Goal: Use online tool/utility: Utilize a website feature to perform a specific function

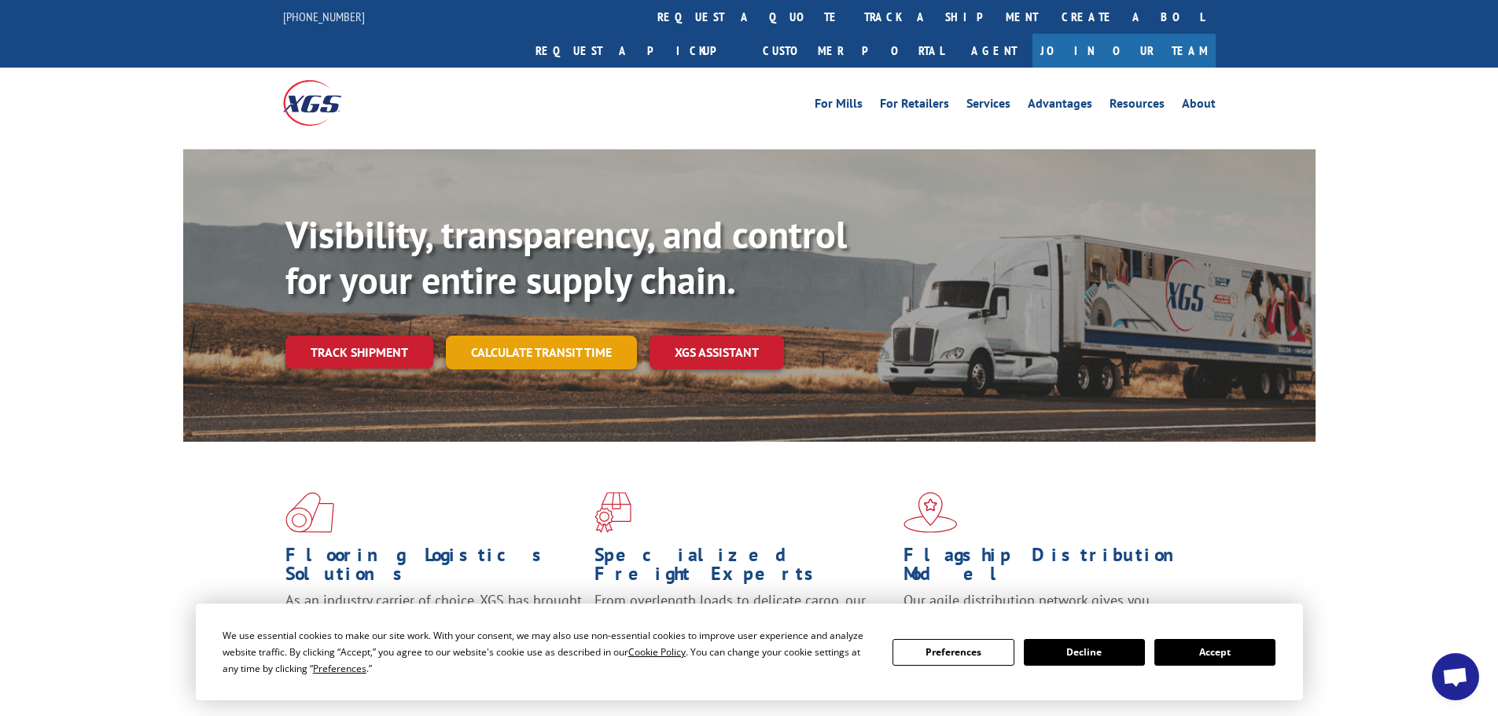
click at [517, 336] on link "Calculate transit time" at bounding box center [541, 353] width 191 height 34
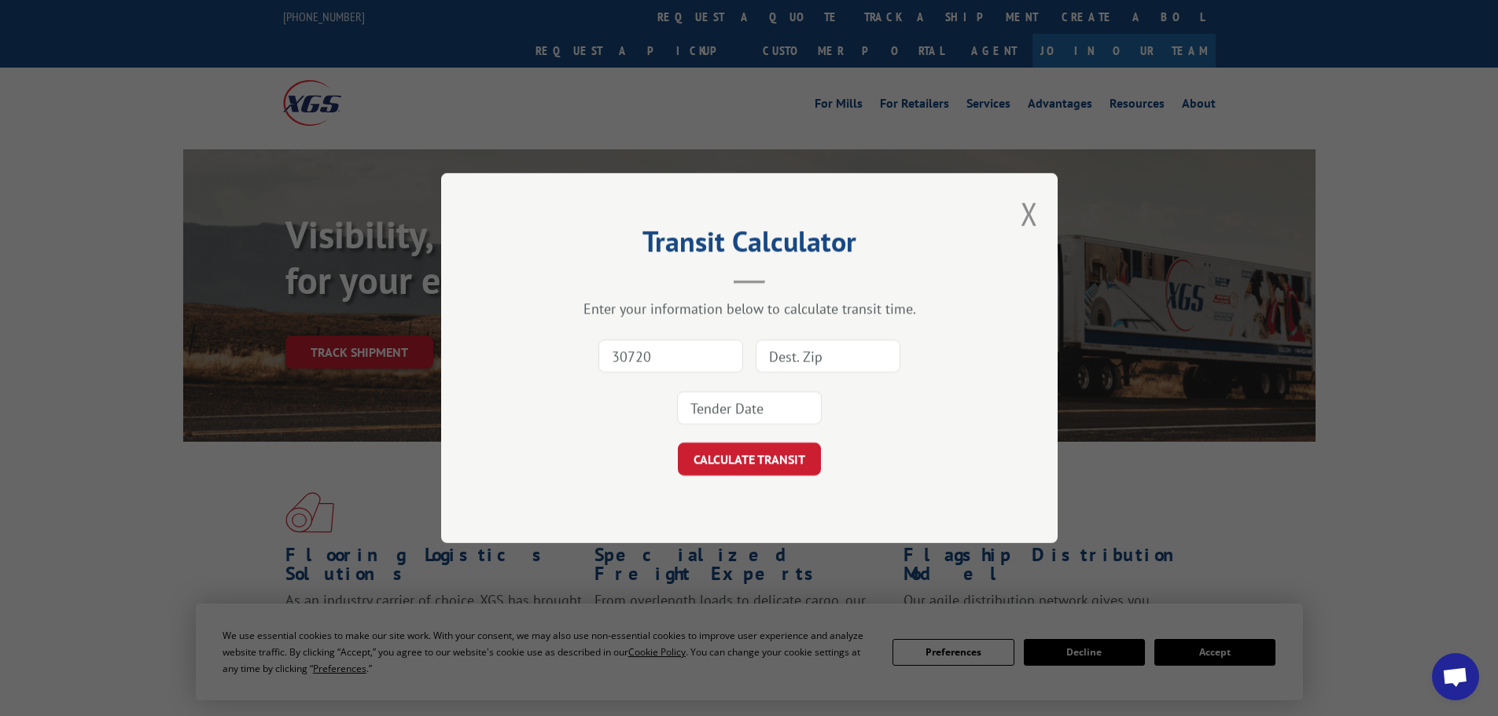
type input "30720"
click at [828, 356] on input at bounding box center [828, 356] width 145 height 33
type input "48835"
click at [770, 426] on div at bounding box center [749, 408] width 145 height 36
click at [753, 407] on input at bounding box center [749, 408] width 145 height 33
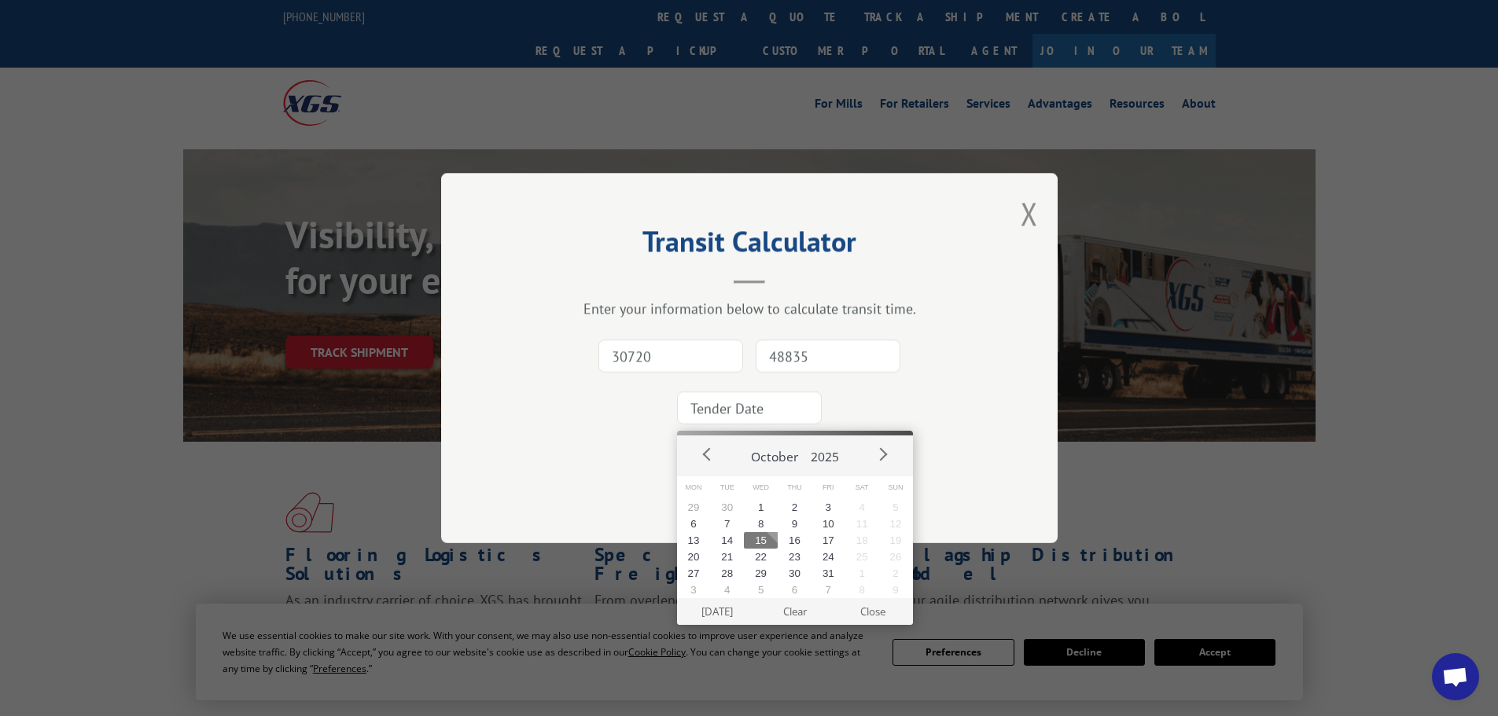
click at [762, 542] on button "15" at bounding box center [761, 540] width 34 height 17
type input "[DATE]"
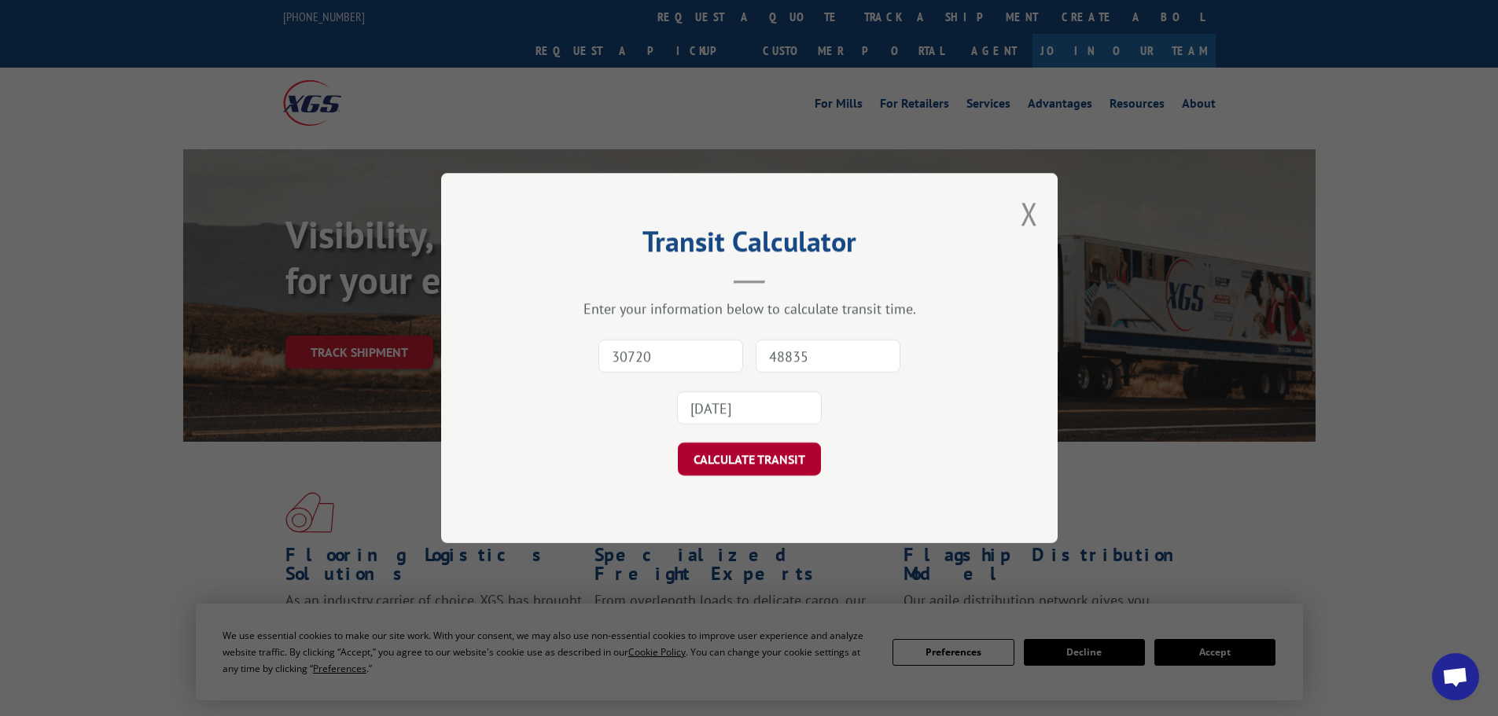
click at [752, 471] on button "CALCULATE TRANSIT" at bounding box center [749, 459] width 143 height 33
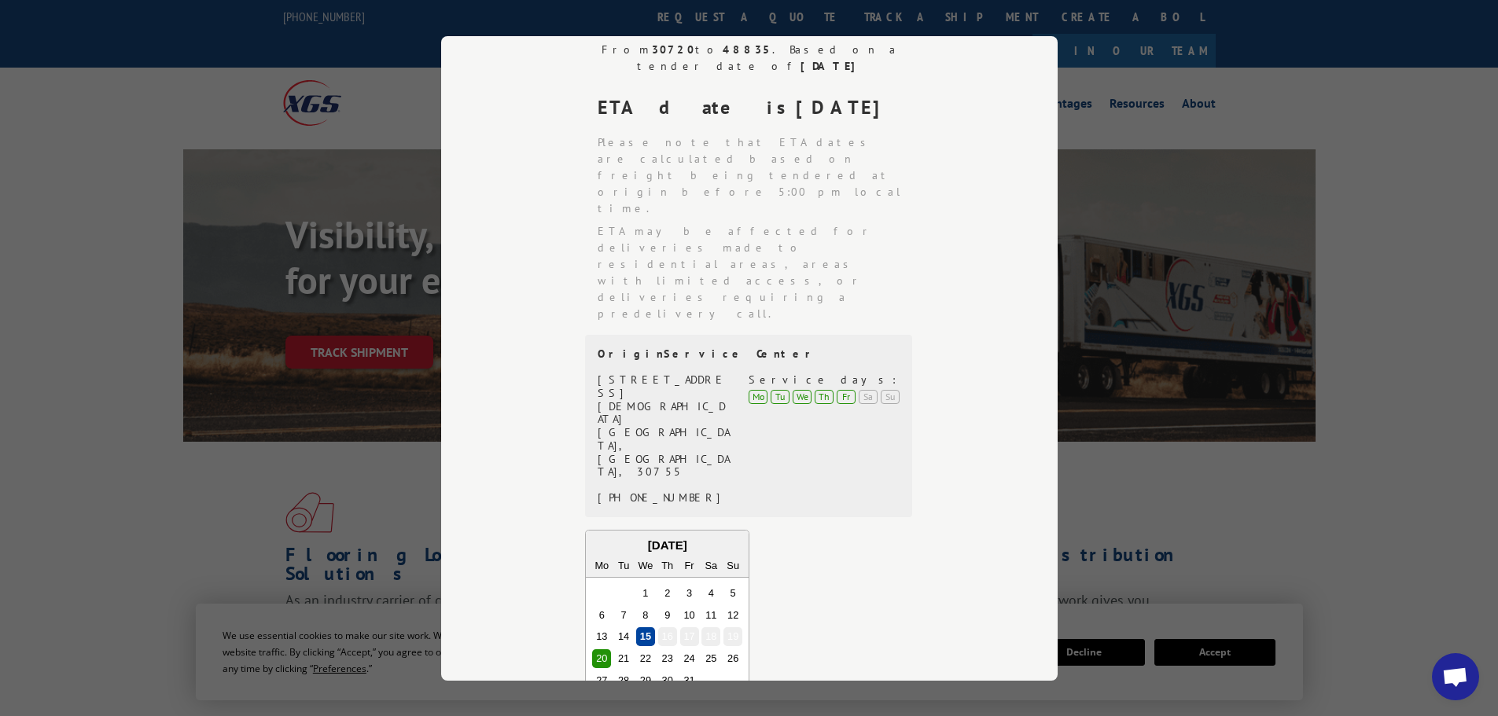
scroll to position [315, 0]
drag, startPoint x: 708, startPoint y: 570, endPoint x: 583, endPoint y: 559, distance: 125.5
copy div "[STREET_ADDRESS]"
